Goal: Information Seeking & Learning: Learn about a topic

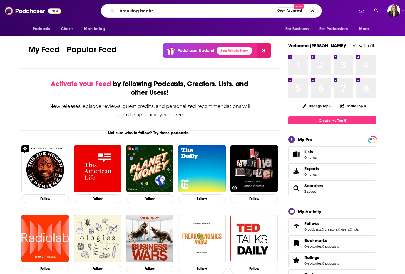
type input "breaking banks"
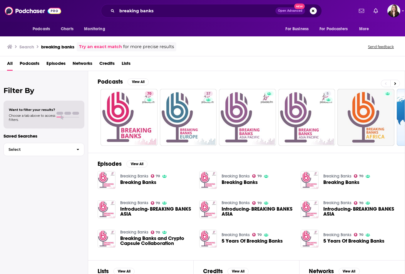
drag, startPoint x: 131, startPoint y: 184, endPoint x: 127, endPoint y: 181, distance: 5.1
click at [24, 65] on span "Podcasts" at bounding box center [30, 65] width 20 height 12
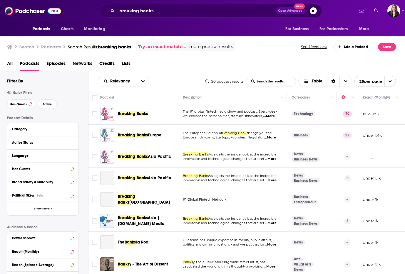
click at [134, 113] on span "Breaking Banks" at bounding box center [133, 113] width 30 height 5
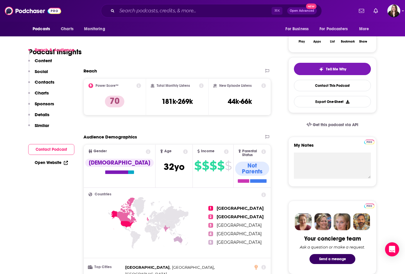
scroll to position [98, 0]
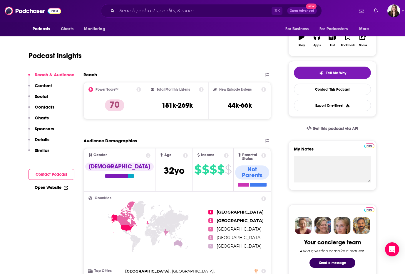
click at [224, 155] on icon at bounding box center [226, 155] width 5 height 5
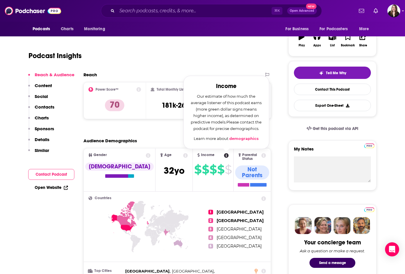
drag, startPoint x: 201, startPoint y: 156, endPoint x: 198, endPoint y: 156, distance: 3.2
click at [201, 156] on div "Income Income Our estimate of how much the average listener of this podcast ear…" at bounding box center [213, 155] width 40 height 5
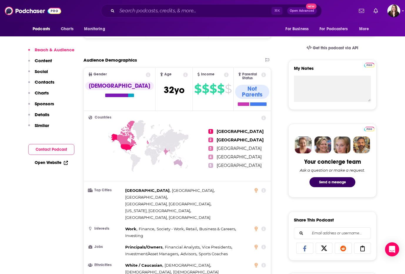
scroll to position [178, 0]
